Goal: Task Accomplishment & Management: Manage account settings

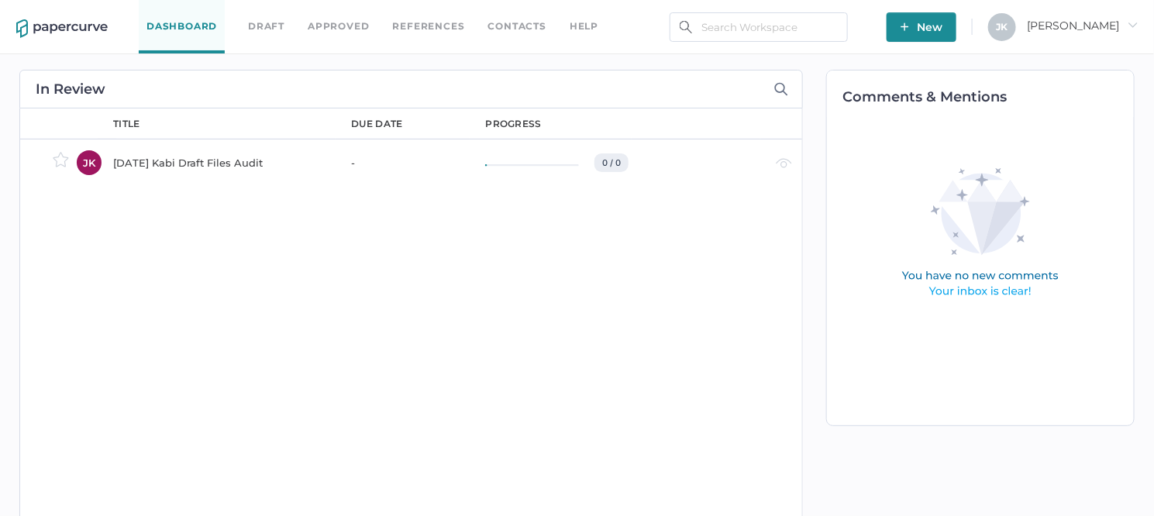
click at [501, 28] on link "Contacts" at bounding box center [517, 26] width 58 height 17
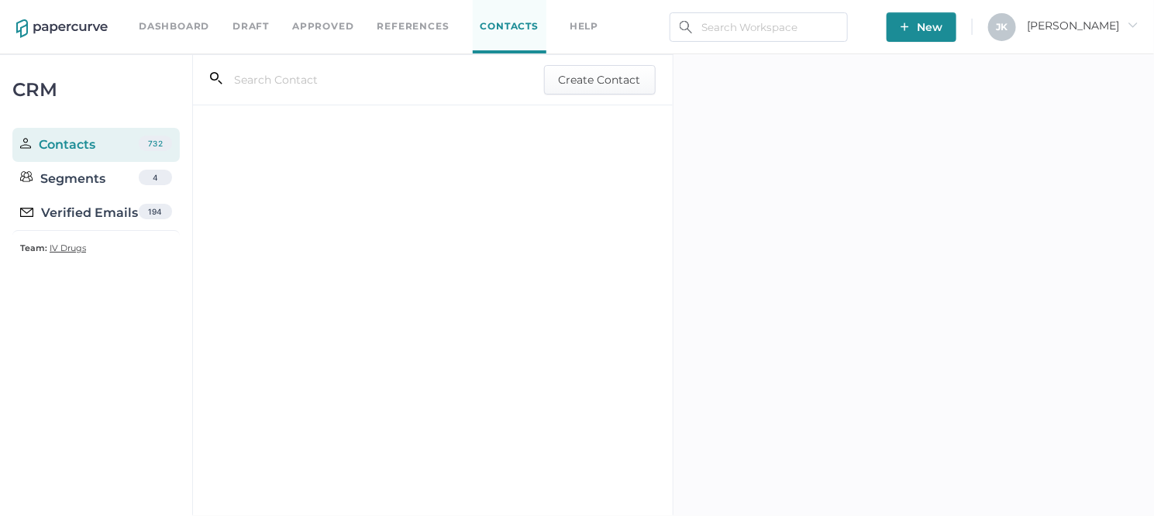
click at [95, 214] on div "Verified Emails" at bounding box center [79, 213] width 118 height 19
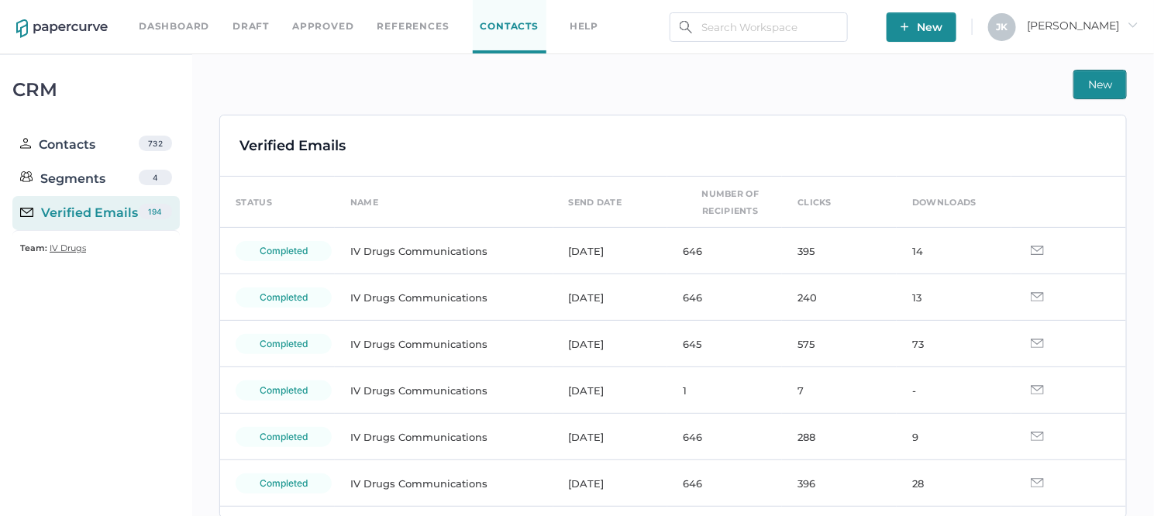
click at [1110, 23] on span "[PERSON_NAME]" at bounding box center [1082, 26] width 111 height 14
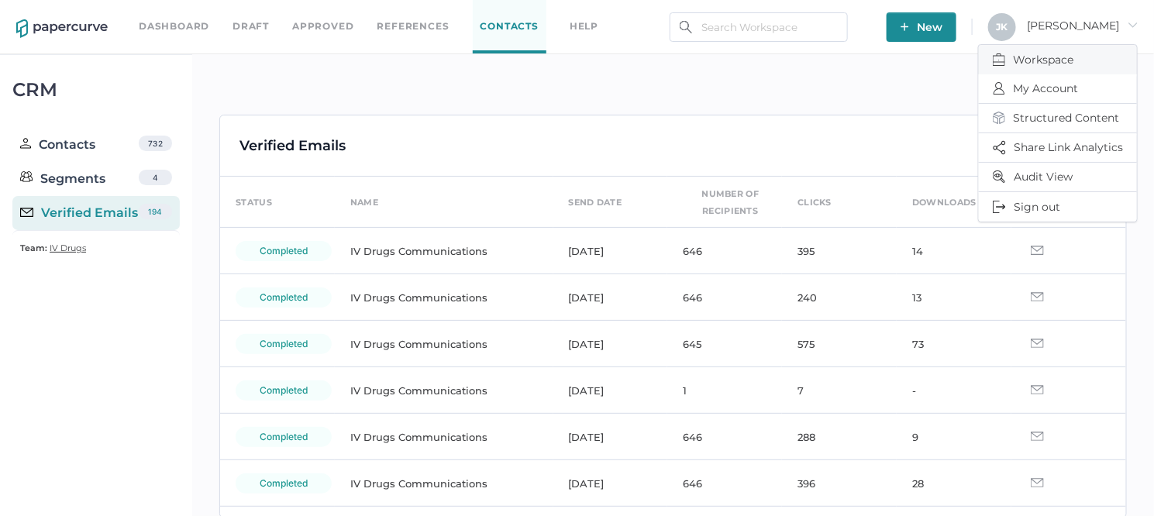
click at [1030, 61] on span "Workspace" at bounding box center [1058, 59] width 130 height 29
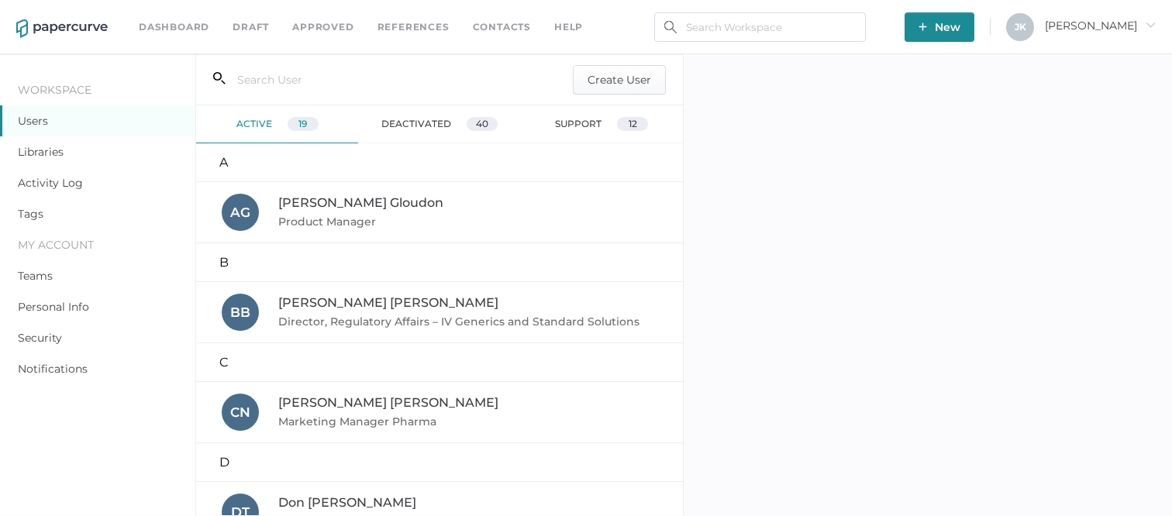
click at [54, 175] on div "Activity Log" at bounding box center [97, 182] width 195 height 31
click at [53, 177] on link "Activity Log" at bounding box center [50, 183] width 65 height 14
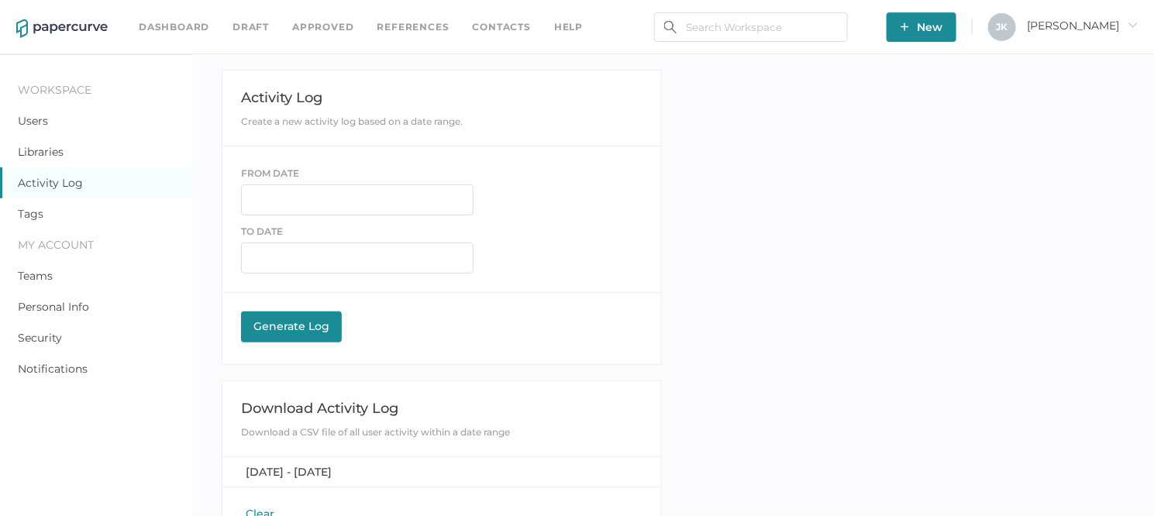
click at [260, 506] on button "Clear" at bounding box center [260, 513] width 38 height 15
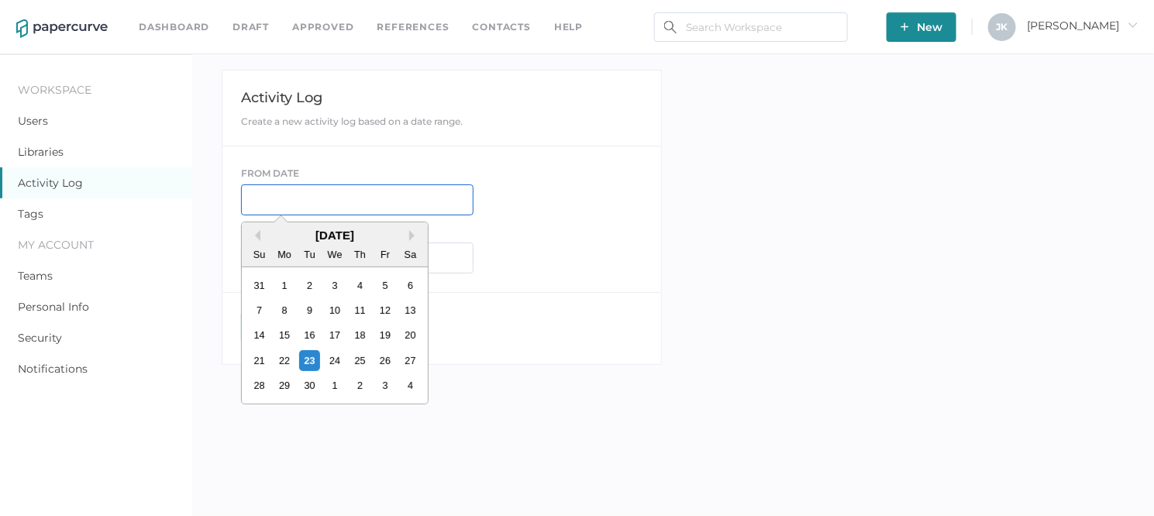
click at [286, 198] on input "text" at bounding box center [357, 199] width 232 height 31
click at [310, 364] on div "23" at bounding box center [309, 360] width 21 height 21
type input "09/23/2025"
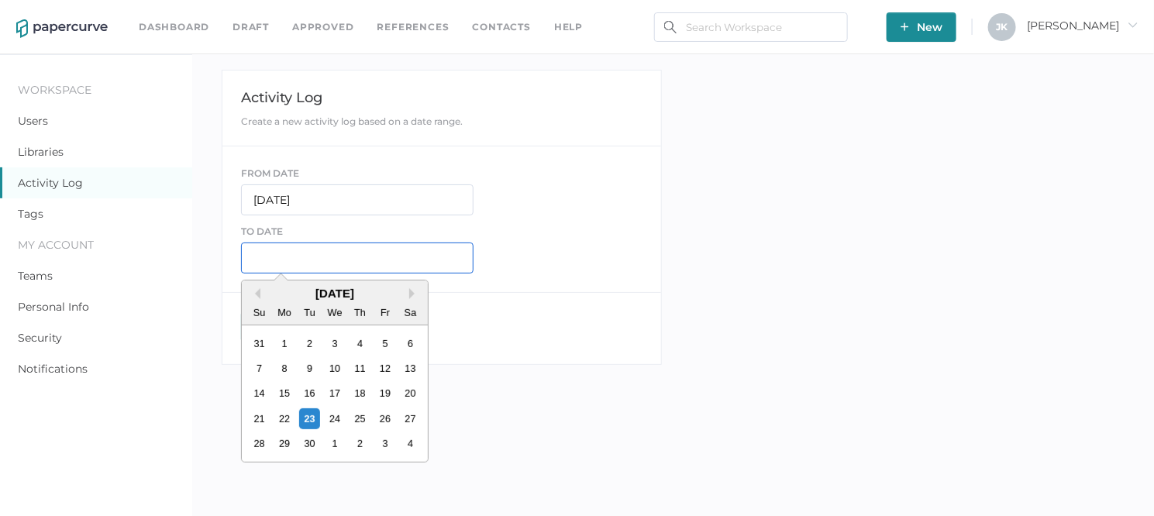
click at [295, 251] on input "text" at bounding box center [357, 258] width 232 height 31
click at [331, 420] on div "24" at bounding box center [335, 418] width 21 height 21
type input "09/24/2025"
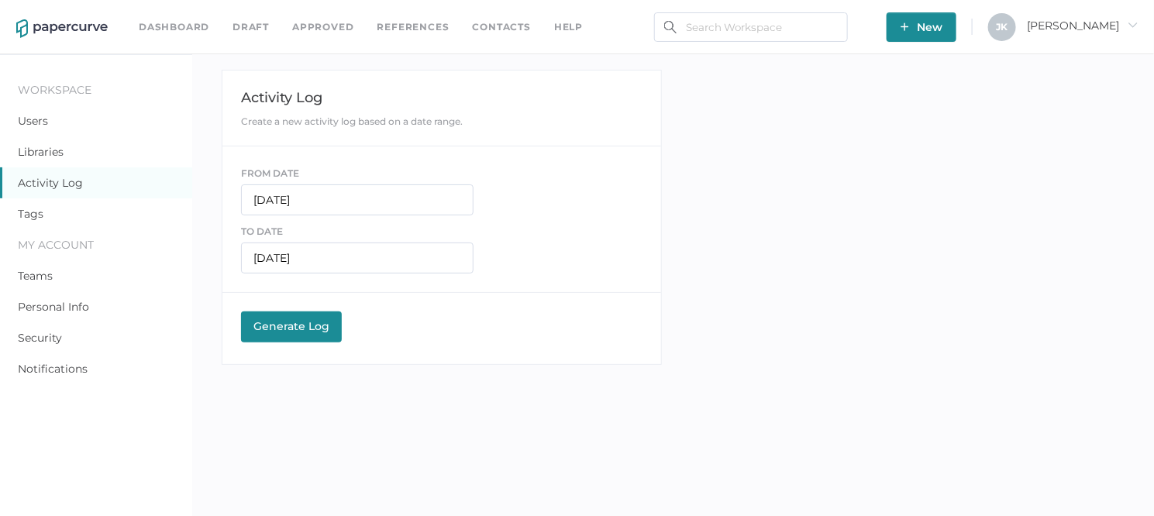
click at [301, 336] on button "Generate Log Processing" at bounding box center [291, 327] width 101 height 31
click at [309, 467] on span "September 23, 2025 - September 24, 2025" at bounding box center [289, 472] width 86 height 14
click at [1110, 27] on span "Jeff arrow_right" at bounding box center [1082, 26] width 111 height 14
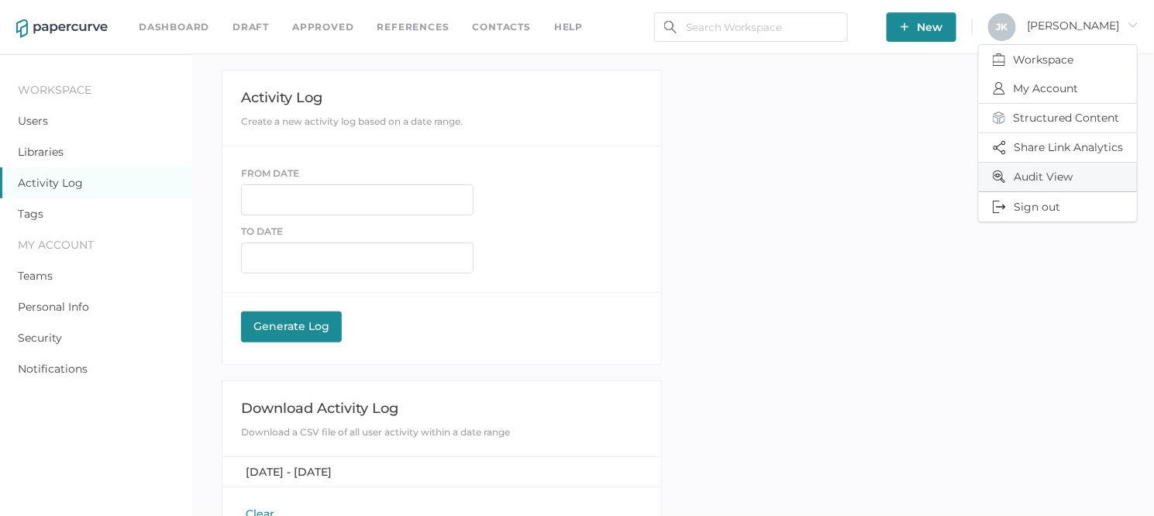
click at [1037, 173] on span "Audit View" at bounding box center [1058, 177] width 130 height 29
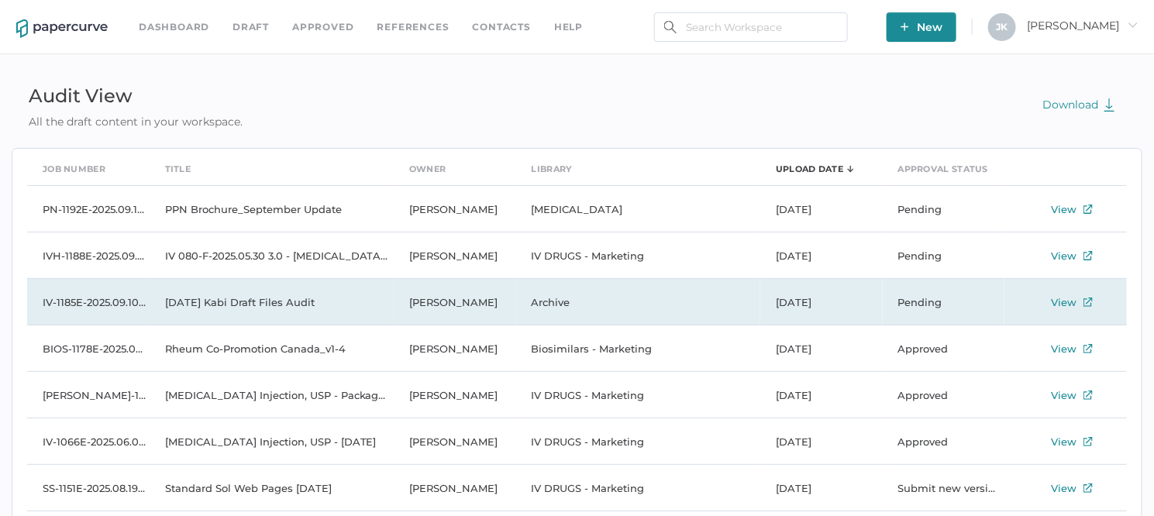
click at [257, 303] on td "2025 09 10 Kabi Draft Files Audit" at bounding box center [272, 302] width 244 height 46
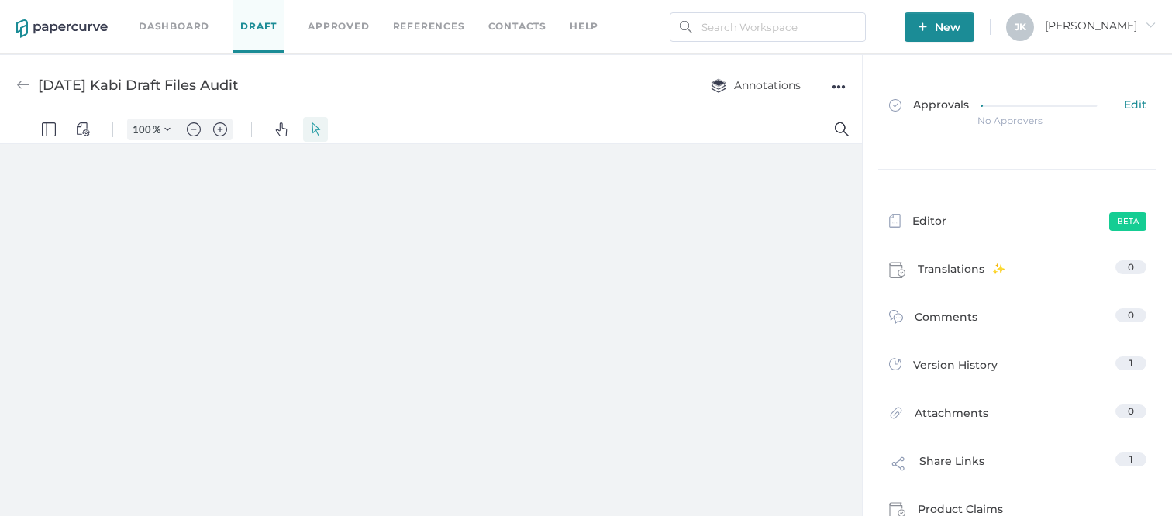
click at [839, 86] on div "●●●" at bounding box center [839, 87] width 14 height 22
type input "111"
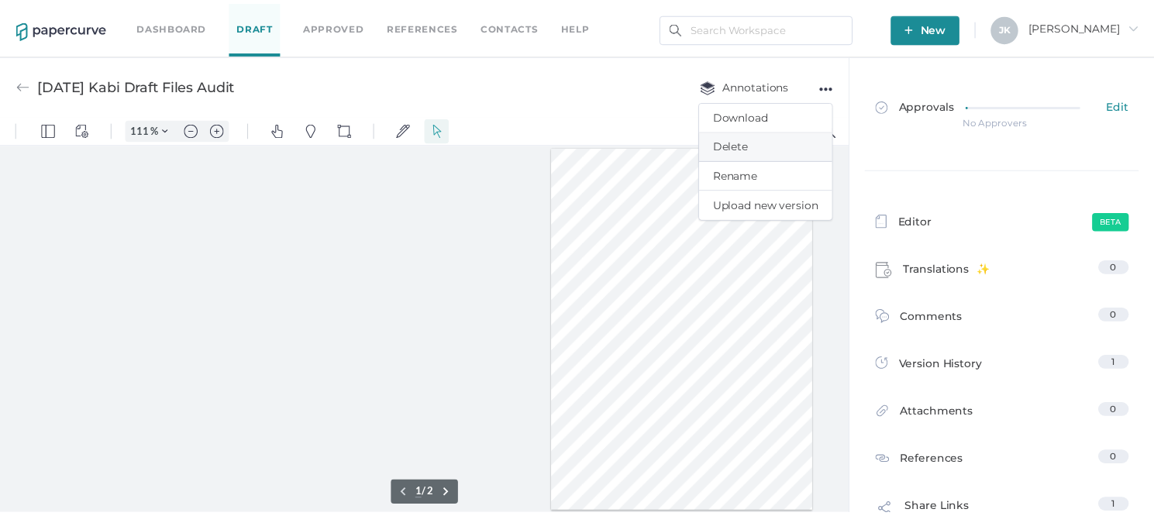
scroll to position [0, 263]
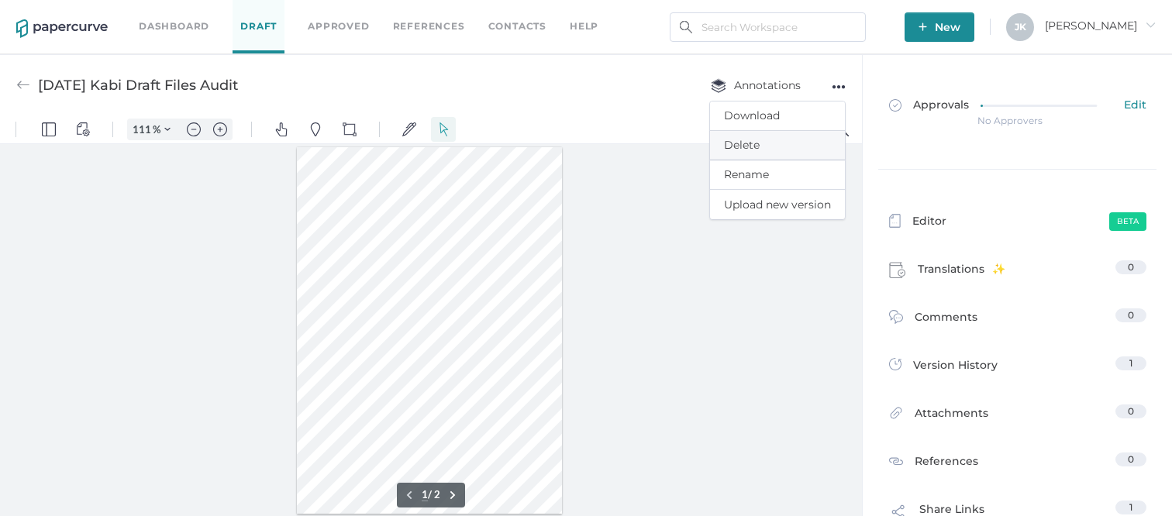
click at [745, 141] on span "Delete" at bounding box center [777, 145] width 107 height 29
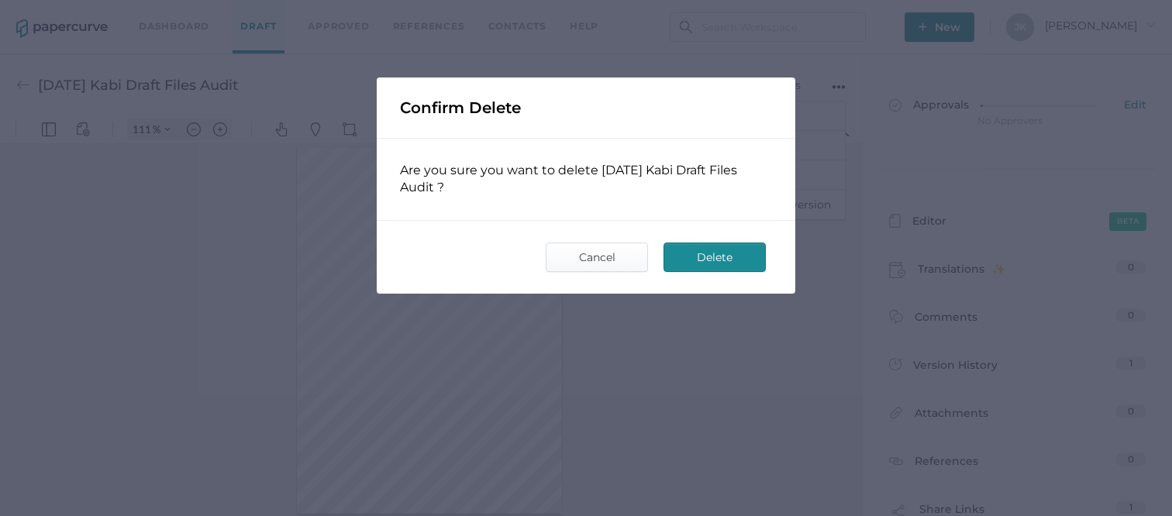
click at [703, 262] on span "Delete" at bounding box center [714, 257] width 73 height 28
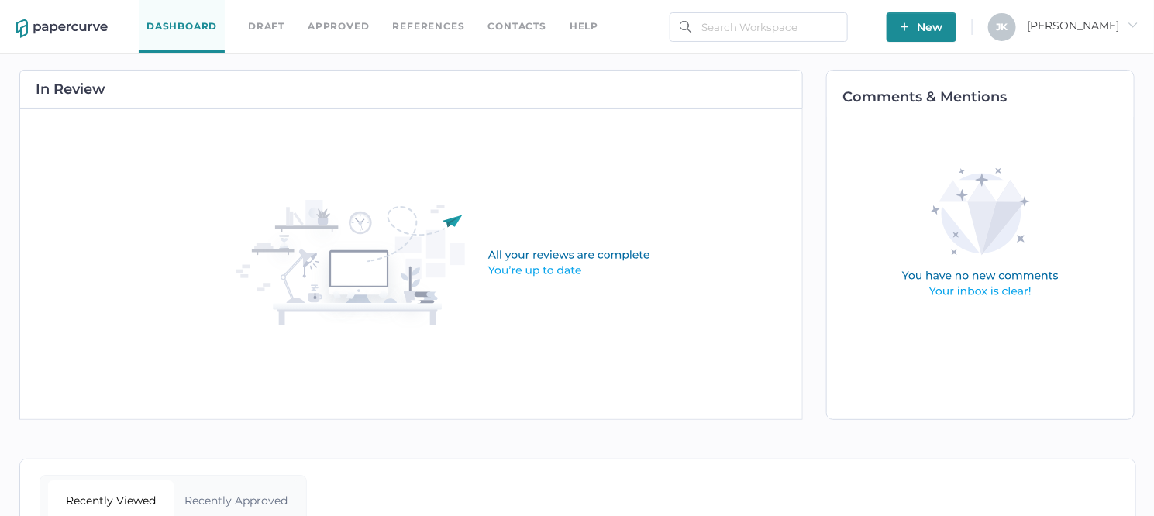
click at [1120, 24] on span "[PERSON_NAME]" at bounding box center [1082, 26] width 111 height 14
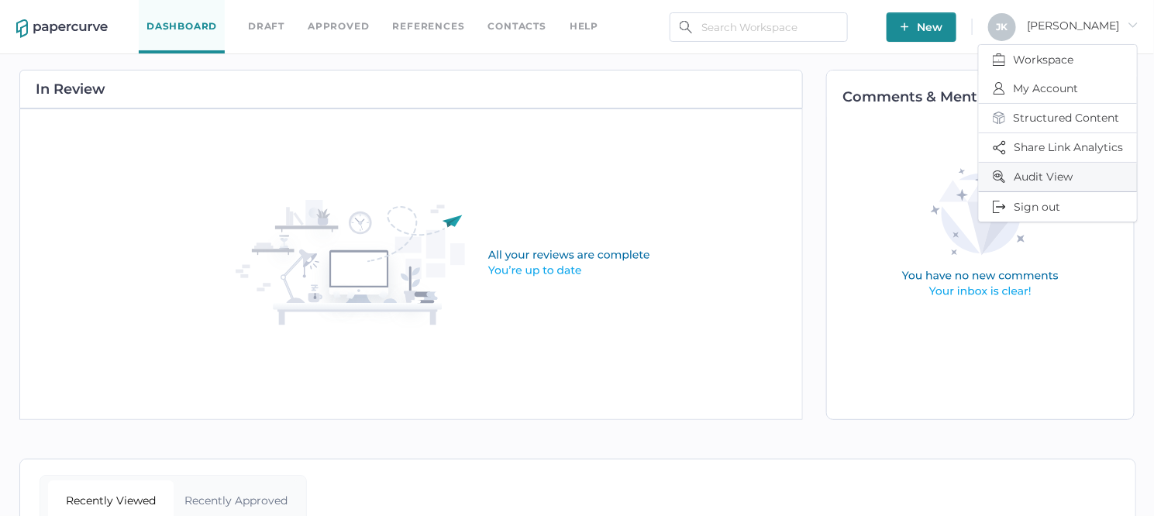
click at [1046, 178] on span "Audit View" at bounding box center [1058, 177] width 130 height 29
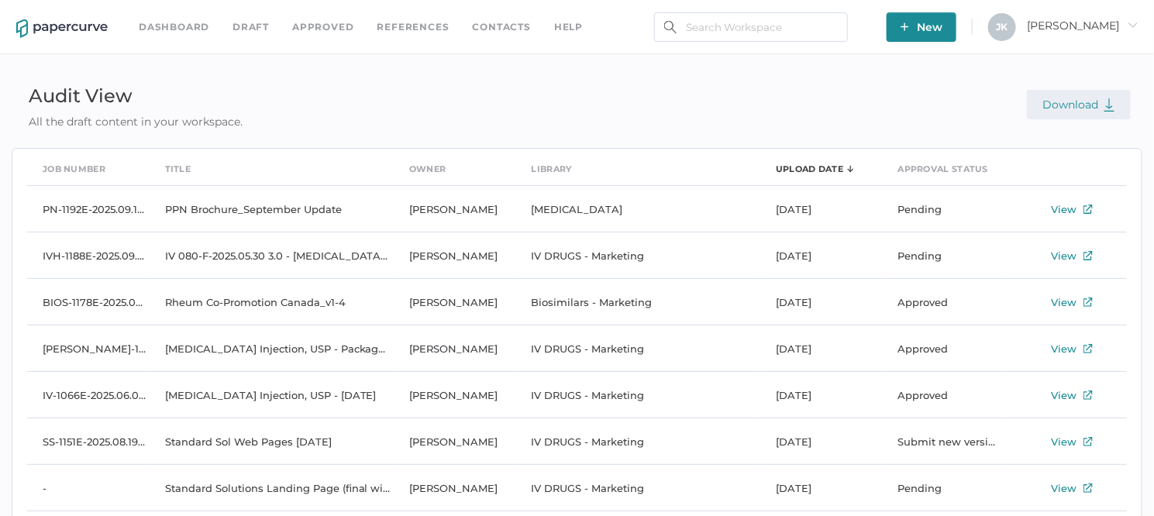
click at [1080, 100] on span "Download" at bounding box center [1078, 105] width 73 height 14
